Goal: Task Accomplishment & Management: Manage account settings

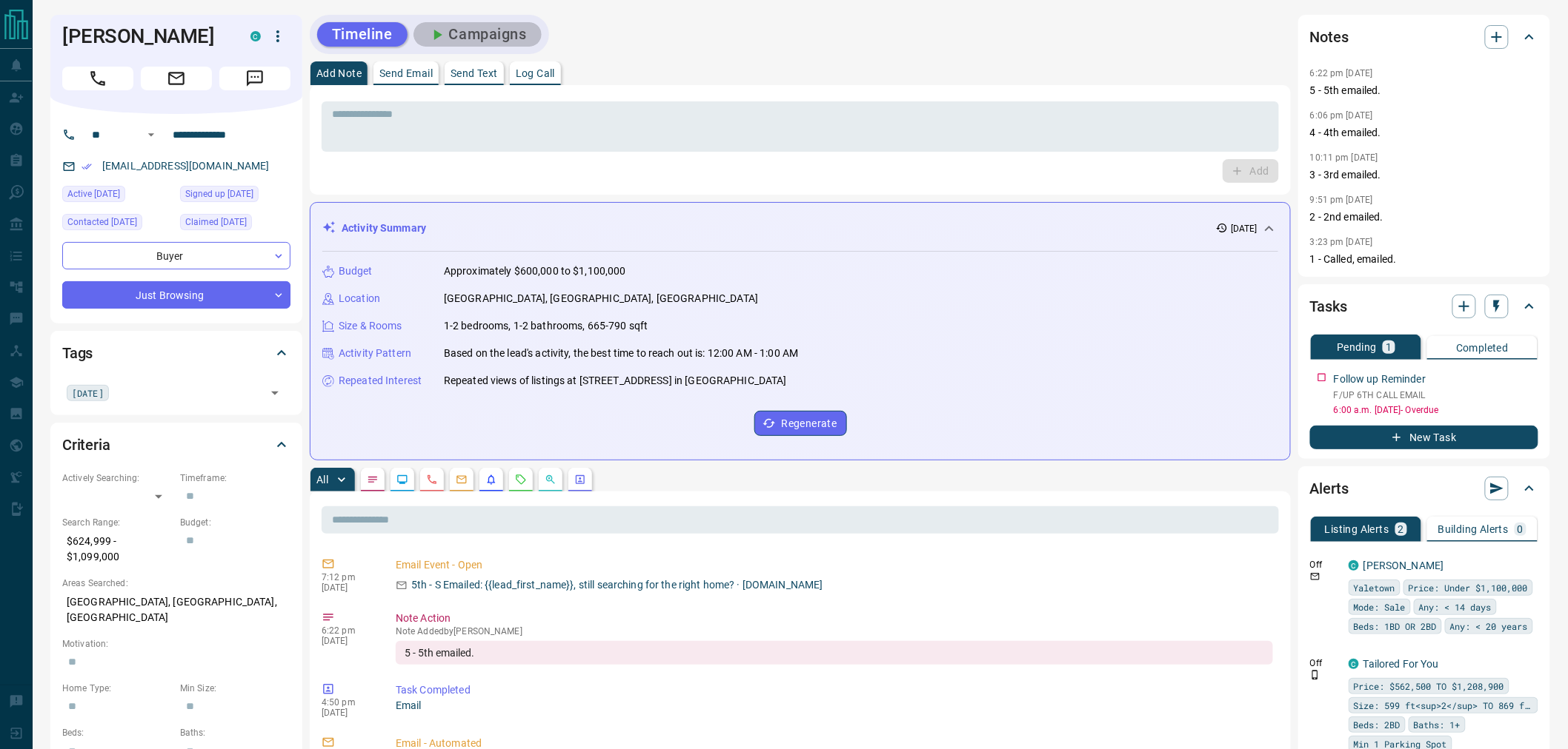
click at [471, 33] on button "Campaigns" at bounding box center [477, 34] width 128 height 24
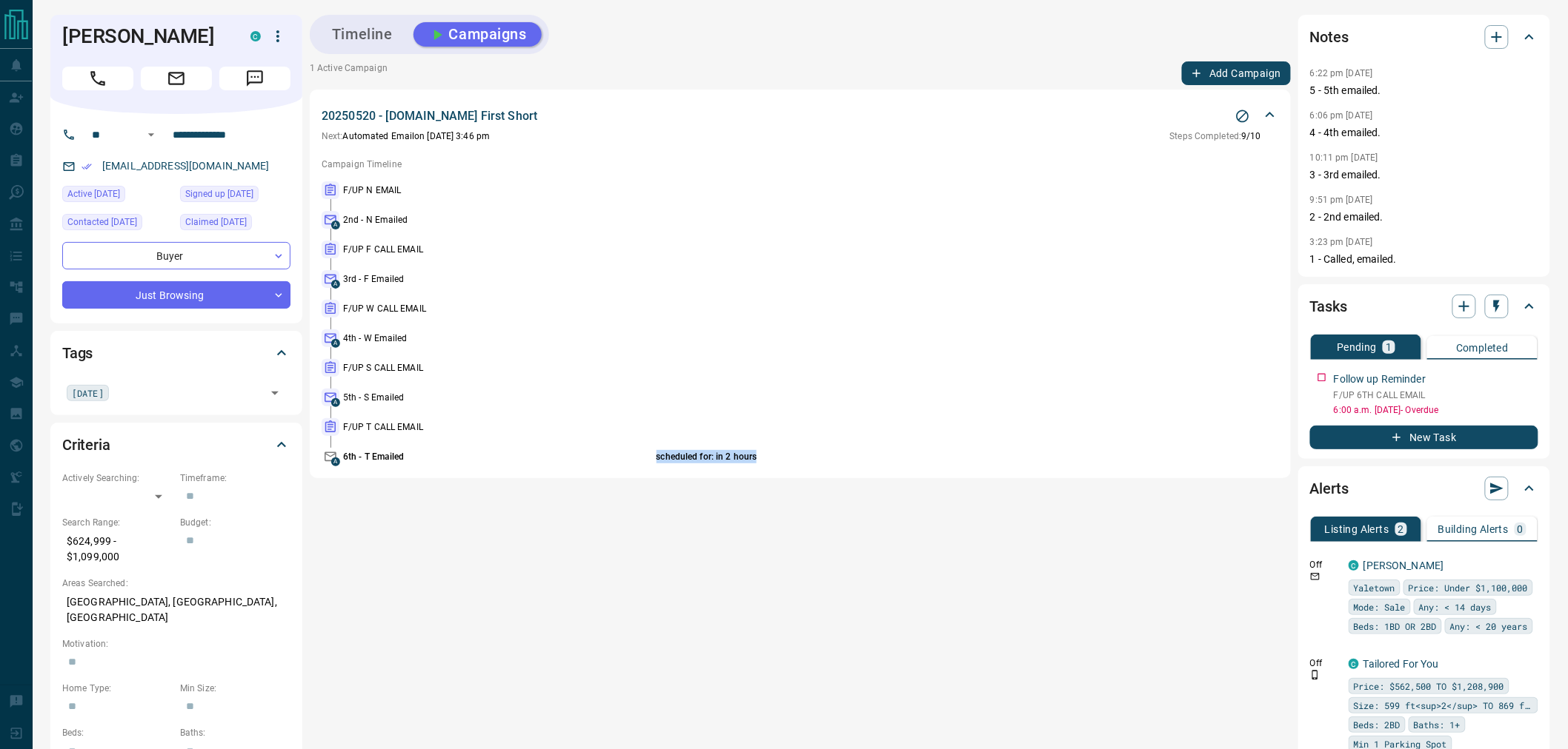
drag, startPoint x: 657, startPoint y: 454, endPoint x: 793, endPoint y: 455, distance: 136.0
click at [811, 454] on p "scheduled for: in 2 hours" at bounding box center [914, 457] width 516 height 13
click at [711, 455] on p "scheduled for: in 2 hours" at bounding box center [914, 457] width 516 height 13
click at [710, 455] on p "scheduled for: in 2 hours" at bounding box center [914, 457] width 516 height 13
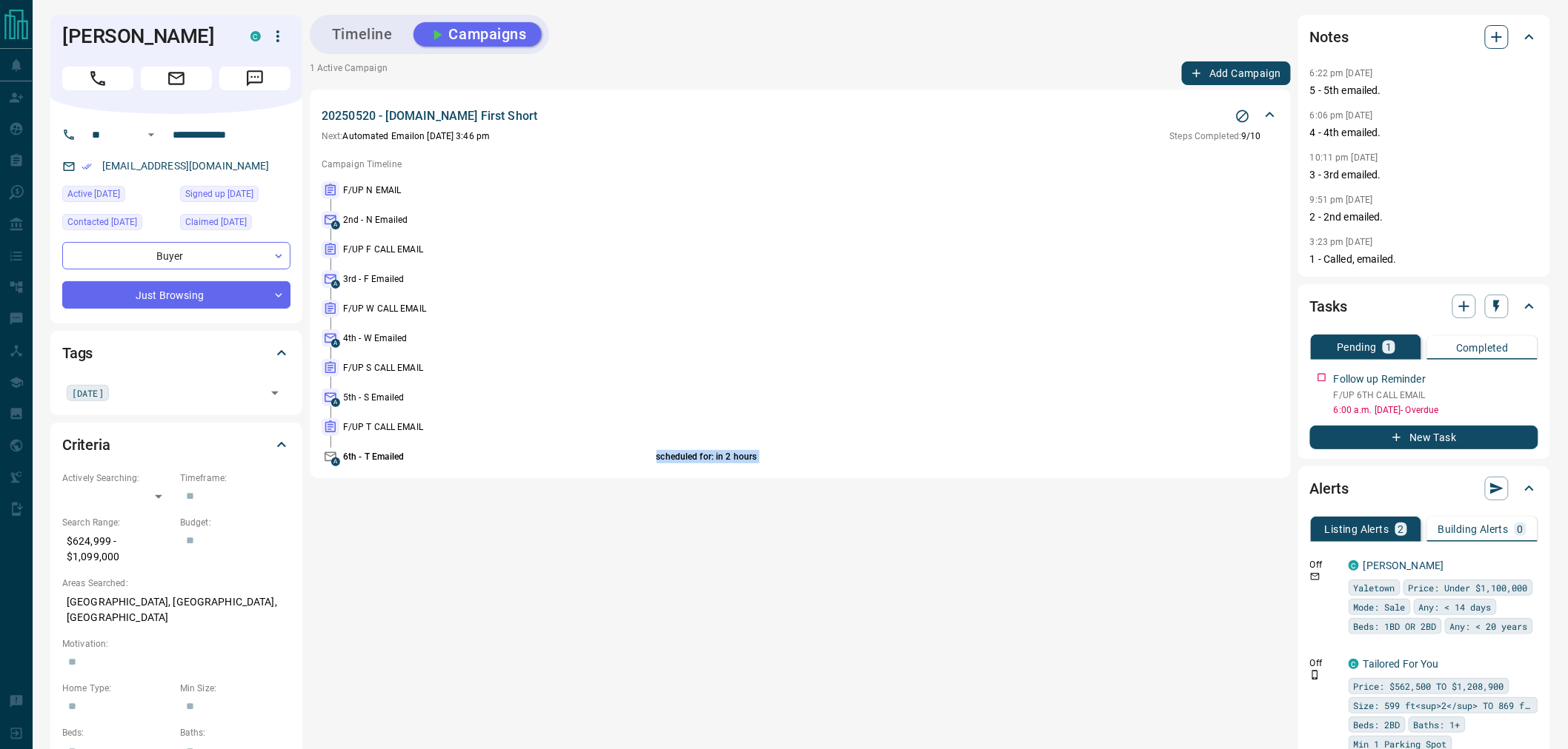
click at [1492, 37] on icon "button" at bounding box center [1497, 37] width 11 height 11
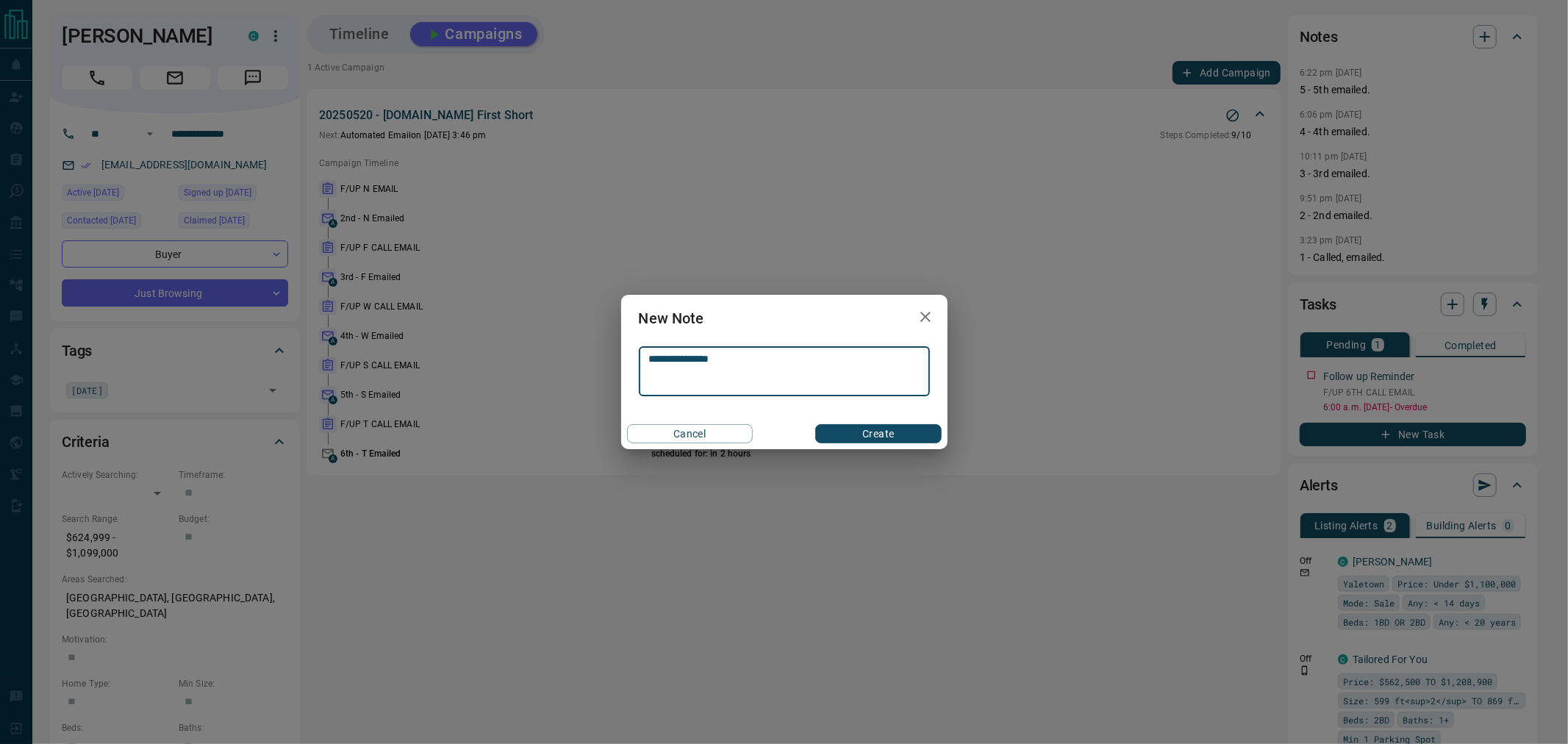
type textarea "**********"
drag, startPoint x: 885, startPoint y: 434, endPoint x: 754, endPoint y: 371, distance: 145.4
click at [884, 432] on button "Create" at bounding box center [878, 434] width 126 height 19
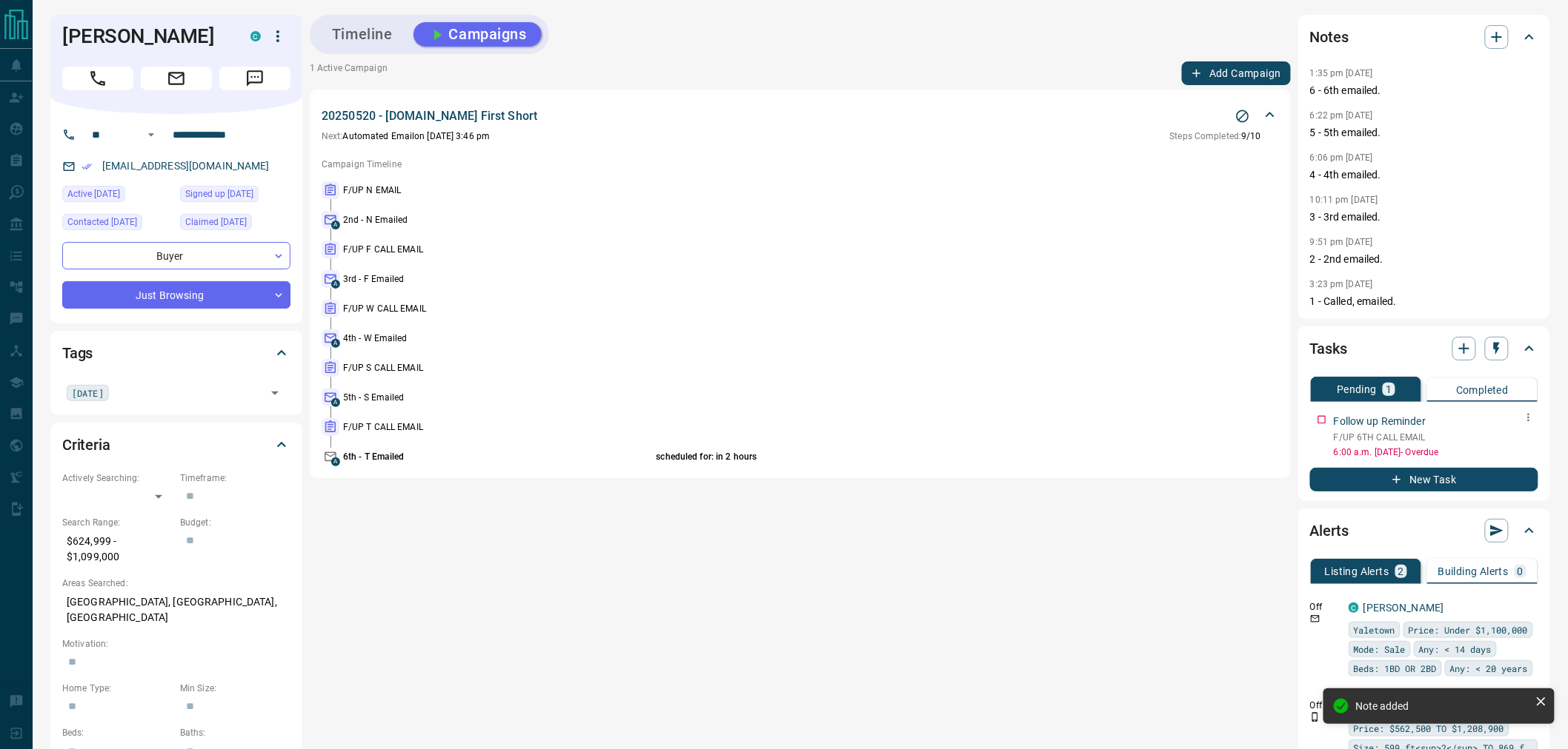
click at [1527, 423] on button "button" at bounding box center [1529, 418] width 19 height 19
click at [1502, 471] on li "Delete" at bounding box center [1506, 467] width 65 height 22
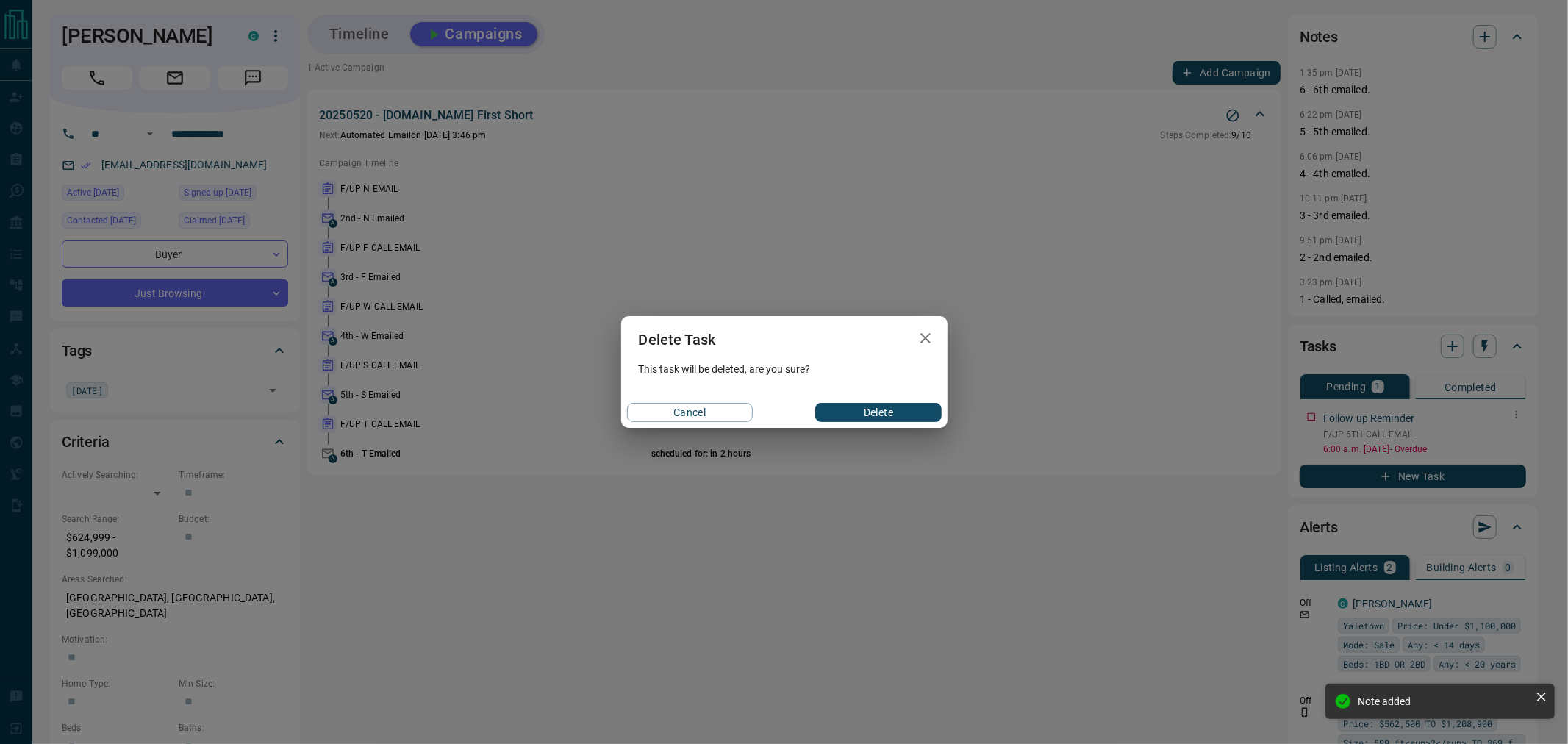
click at [855, 416] on button "Delete" at bounding box center [878, 413] width 126 height 19
